Goal: Task Accomplishment & Management: Use online tool/utility

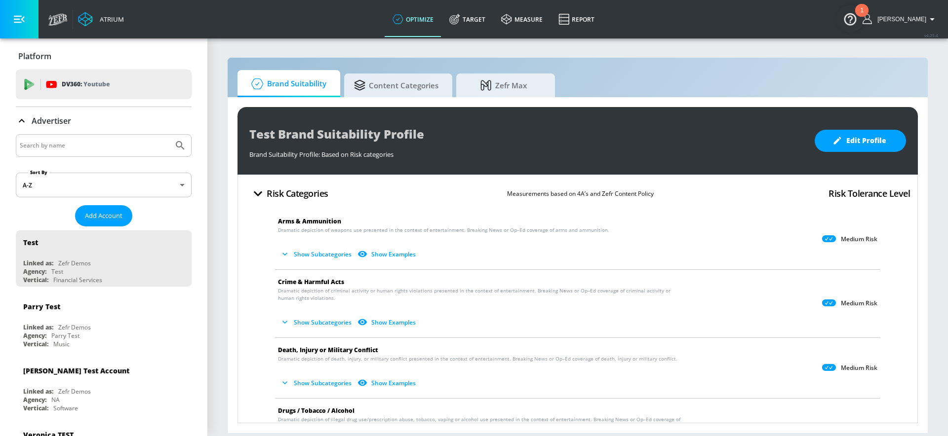
click at [37, 144] on input "Search by name" at bounding box center [95, 145] width 150 height 13
type input "nintendo"
click at [169, 135] on button "Submit Search" at bounding box center [180, 146] width 22 height 22
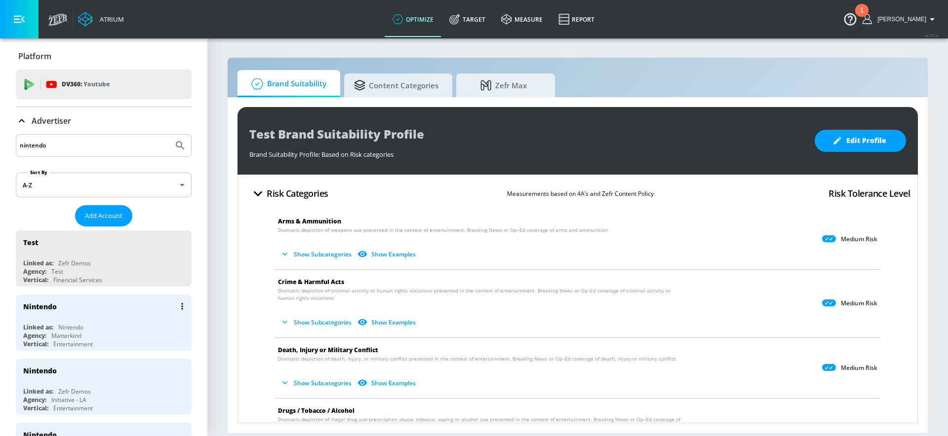
click at [90, 335] on div "Agency: Matterkind" at bounding box center [106, 336] width 166 height 8
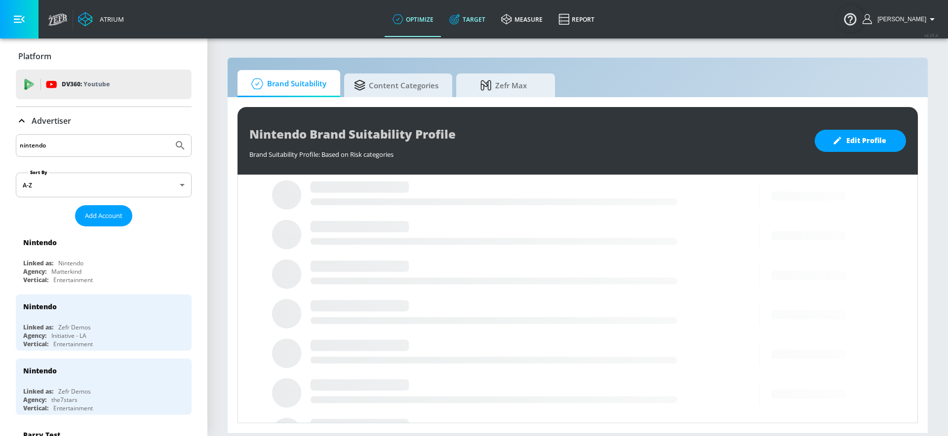
click at [486, 27] on link "Target" at bounding box center [467, 19] width 52 height 36
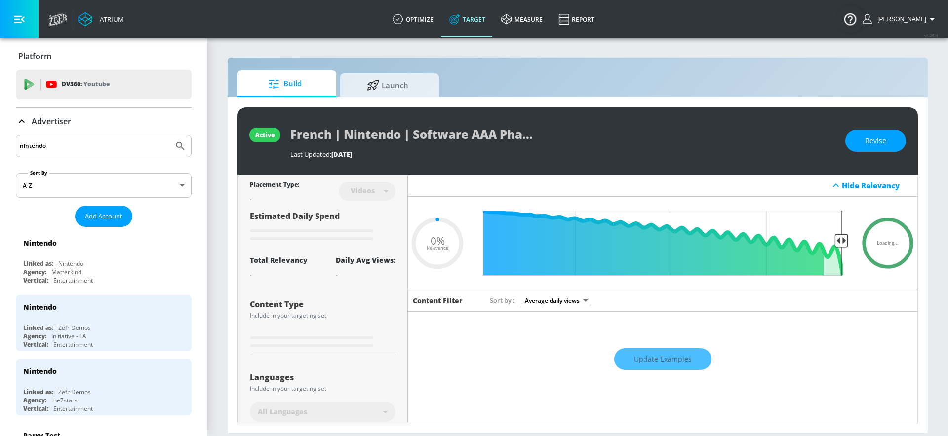
type input "0.05"
click at [383, 87] on span "Launch" at bounding box center [387, 84] width 75 height 24
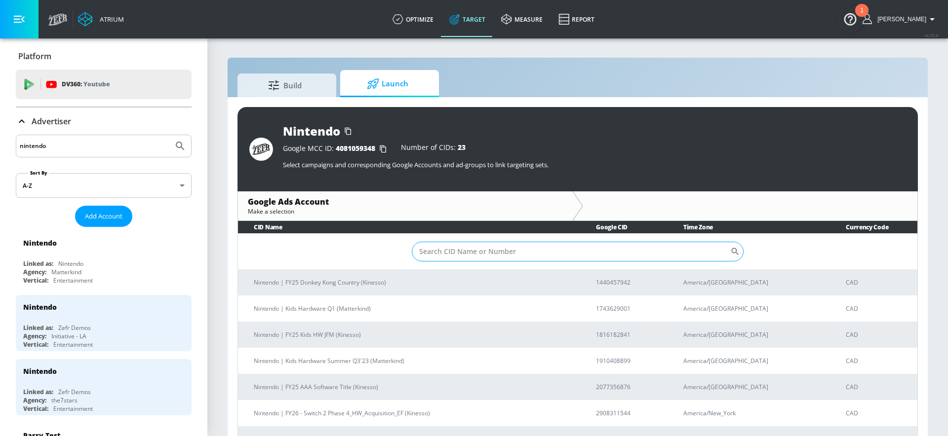
click at [612, 253] on input "Sort By" at bounding box center [571, 252] width 318 height 20
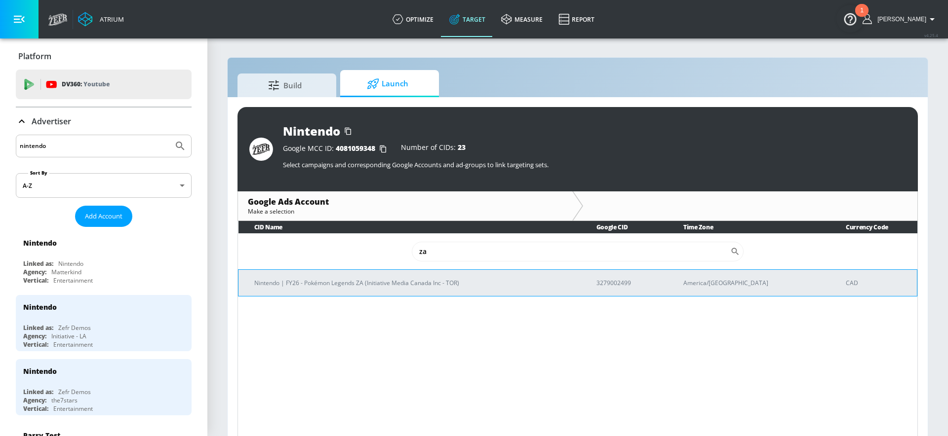
type input "za"
click at [361, 288] on td "Nintendo | FY26 - Pokémon Legends ZA (Initiative Media Canada Inc - TOR)" at bounding box center [409, 282] width 342 height 27
